Goal: Task Accomplishment & Management: Manage account settings

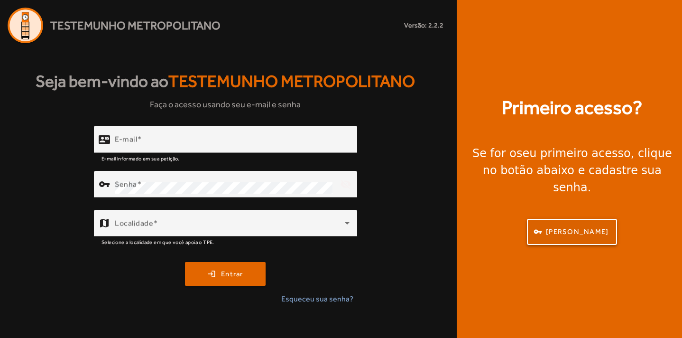
click at [563, 227] on span "[PERSON_NAME]" at bounding box center [577, 231] width 63 height 11
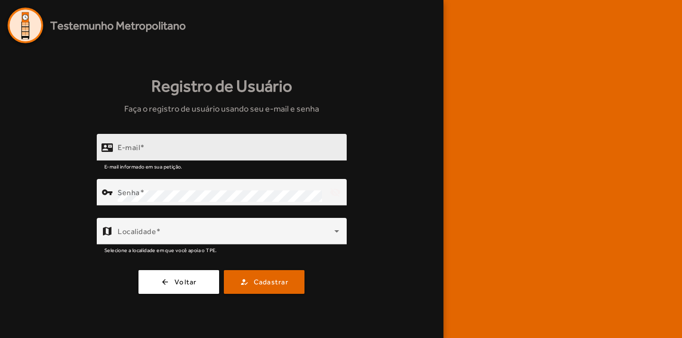
click at [237, 155] on input "E-mail" at bounding box center [229, 151] width 222 height 11
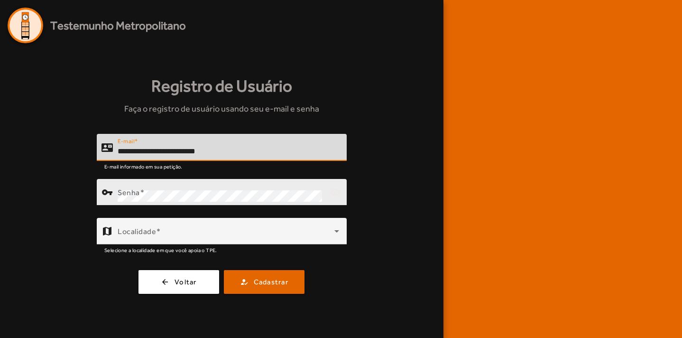
type input "**********"
click at [166, 202] on div "Senha" at bounding box center [220, 192] width 204 height 27
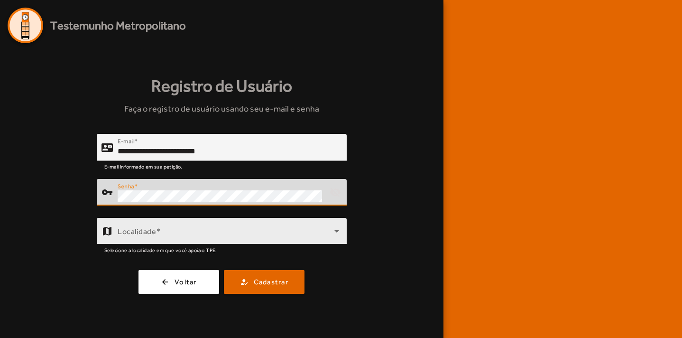
click at [176, 232] on span at bounding box center [226, 234] width 217 height 11
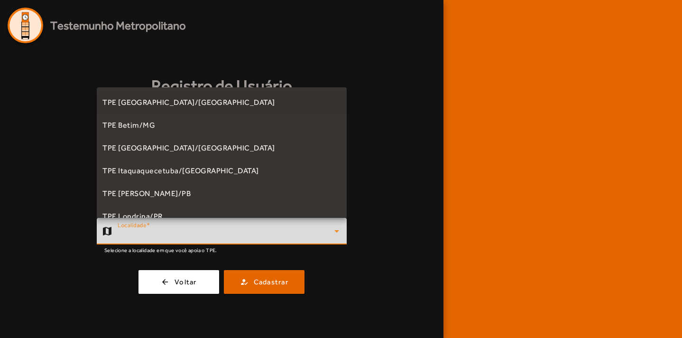
click at [273, 94] on mat-option "TPE [GEOGRAPHIC_DATA]/[GEOGRAPHIC_DATA]" at bounding box center [222, 102] width 250 height 23
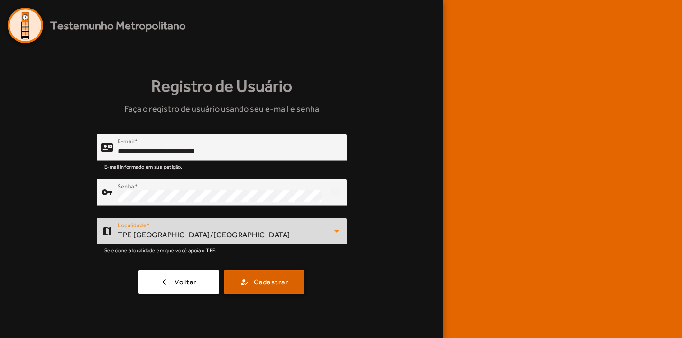
click at [273, 280] on span "Cadastrar" at bounding box center [271, 282] width 35 height 11
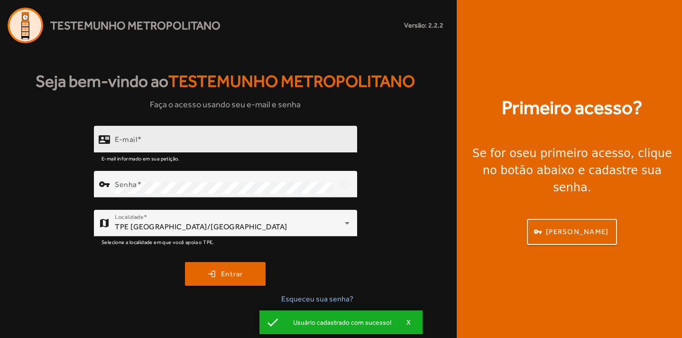
click at [210, 138] on input "E-mail" at bounding box center [232, 143] width 235 height 11
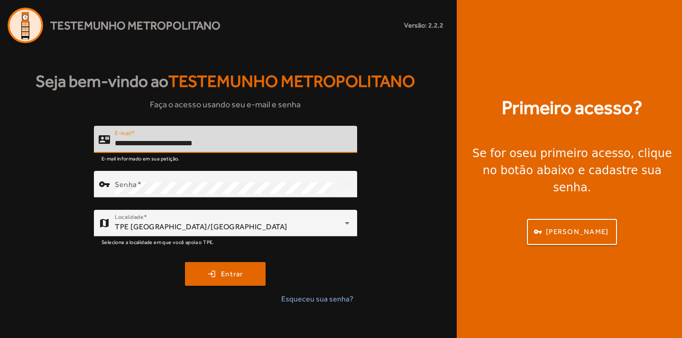
type input "**********"
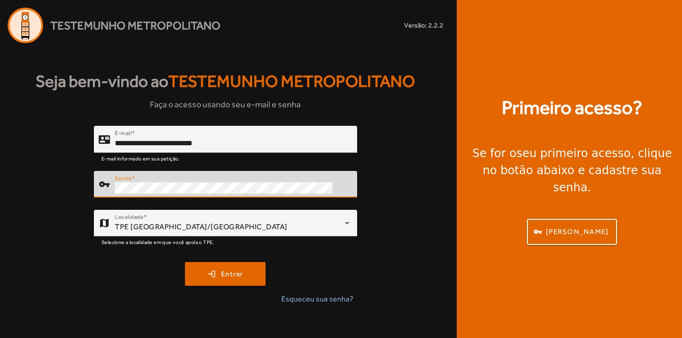
click at [185, 262] on button "login Entrar" at bounding box center [225, 274] width 81 height 24
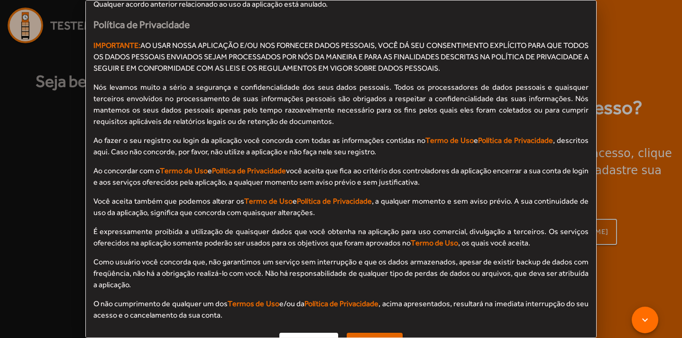
scroll to position [877, 0]
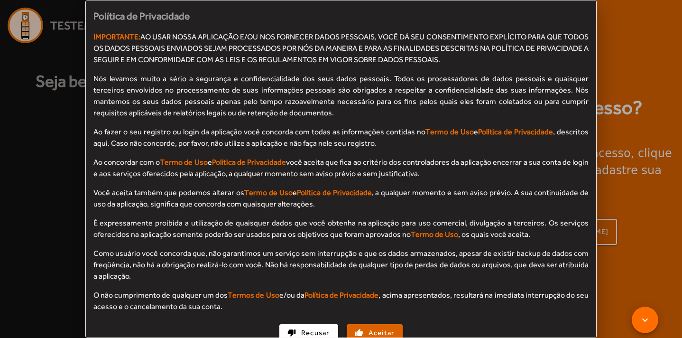
click at [386, 327] on span "Aceitar" at bounding box center [382, 332] width 26 height 11
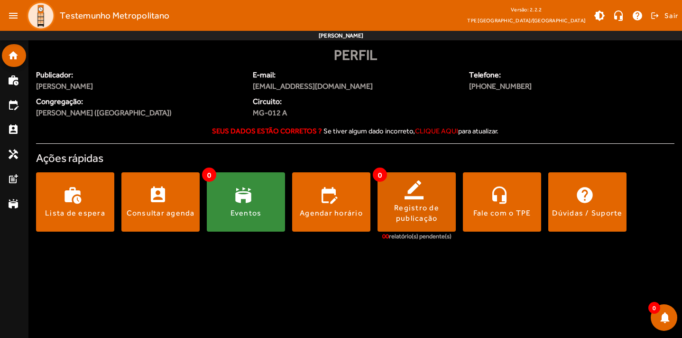
click at [433, 219] on div "Registro de publicação" at bounding box center [417, 213] width 78 height 21
click at [232, 192] on span at bounding box center [246, 202] width 78 height 23
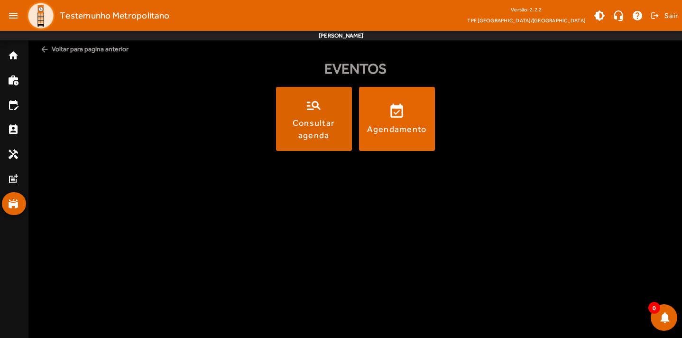
click at [295, 127] on div "Consultar agenda" at bounding box center [314, 129] width 72 height 24
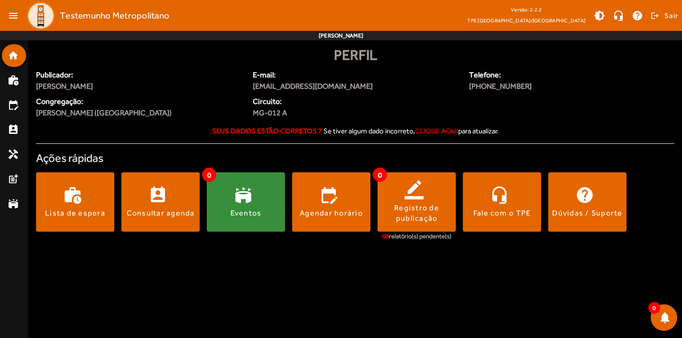
click at [48, 20] on img at bounding box center [41, 15] width 28 height 28
